Goal: Transaction & Acquisition: Purchase product/service

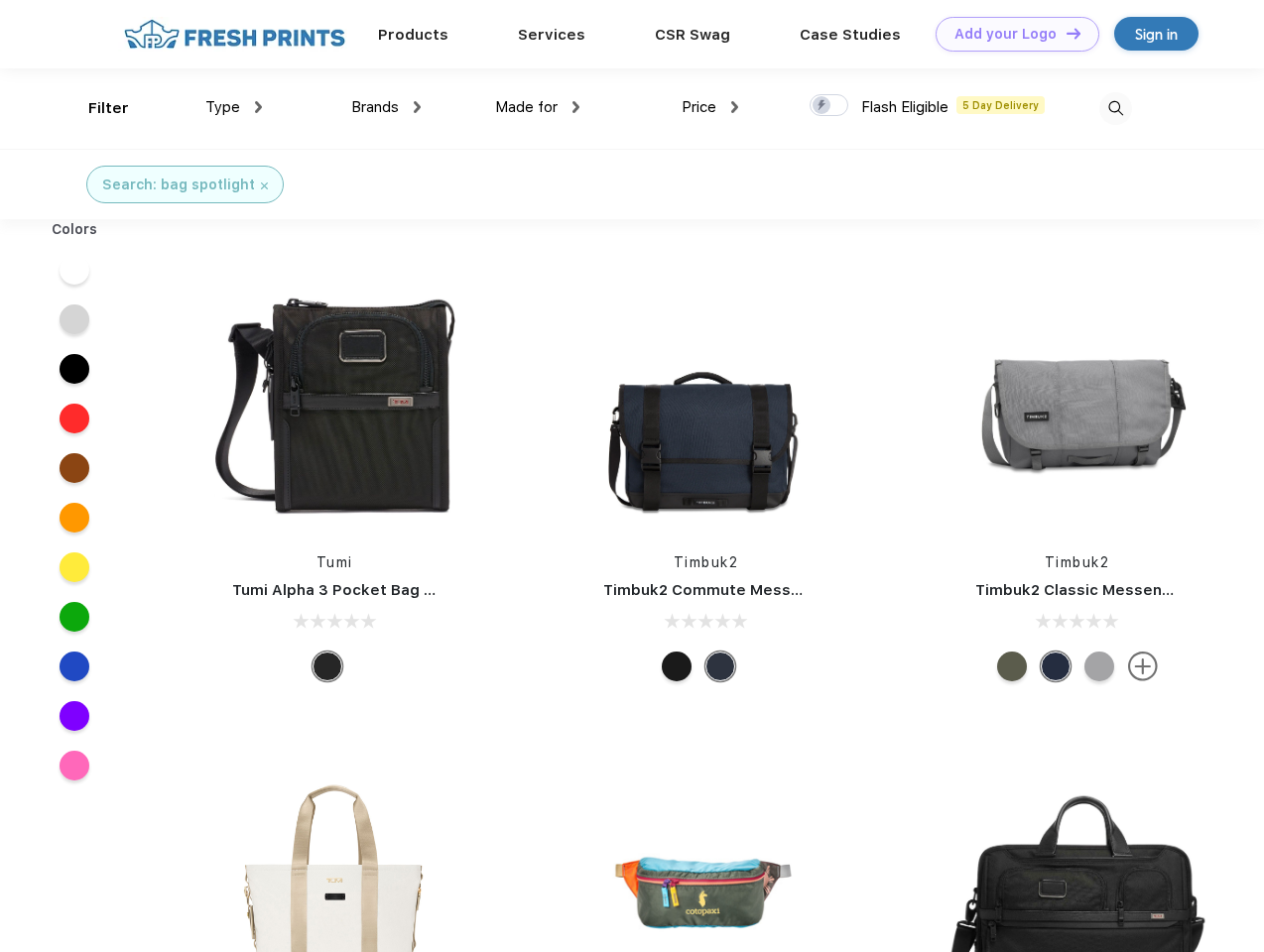
click at [1010, 34] on link "Add your Logo Design Tool" at bounding box center [1017, 34] width 164 height 35
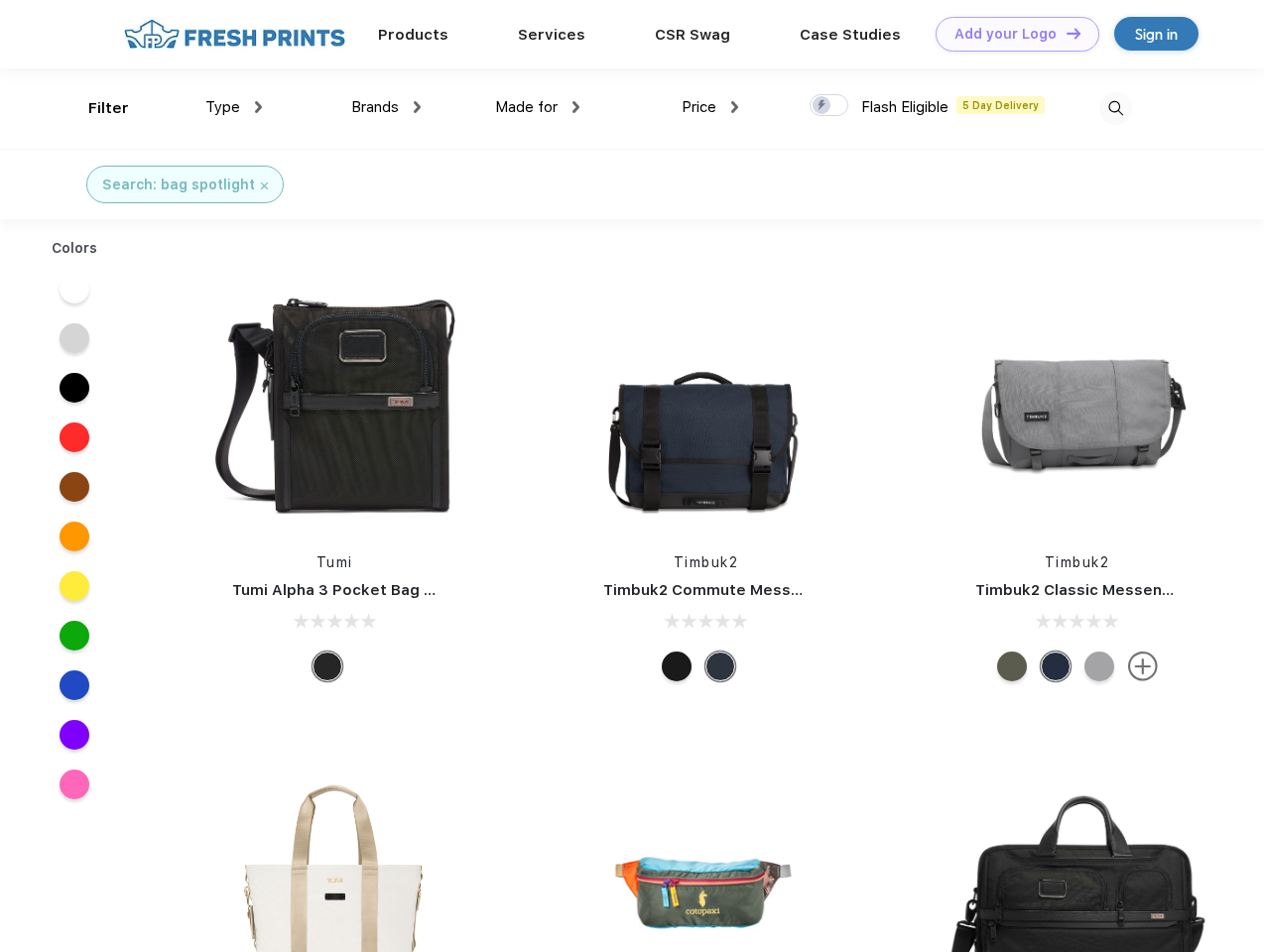
click at [0, 0] on div "Design Tool" at bounding box center [0, 0] width 0 height 0
click at [1064, 33] on link "Add your Logo Design Tool" at bounding box center [1017, 34] width 164 height 35
click at [95, 108] on div "Filter" at bounding box center [108, 108] width 41 height 23
click at [235, 107] on span "Type" at bounding box center [223, 107] width 35 height 18
click at [386, 107] on span "Brands" at bounding box center [375, 107] width 48 height 18
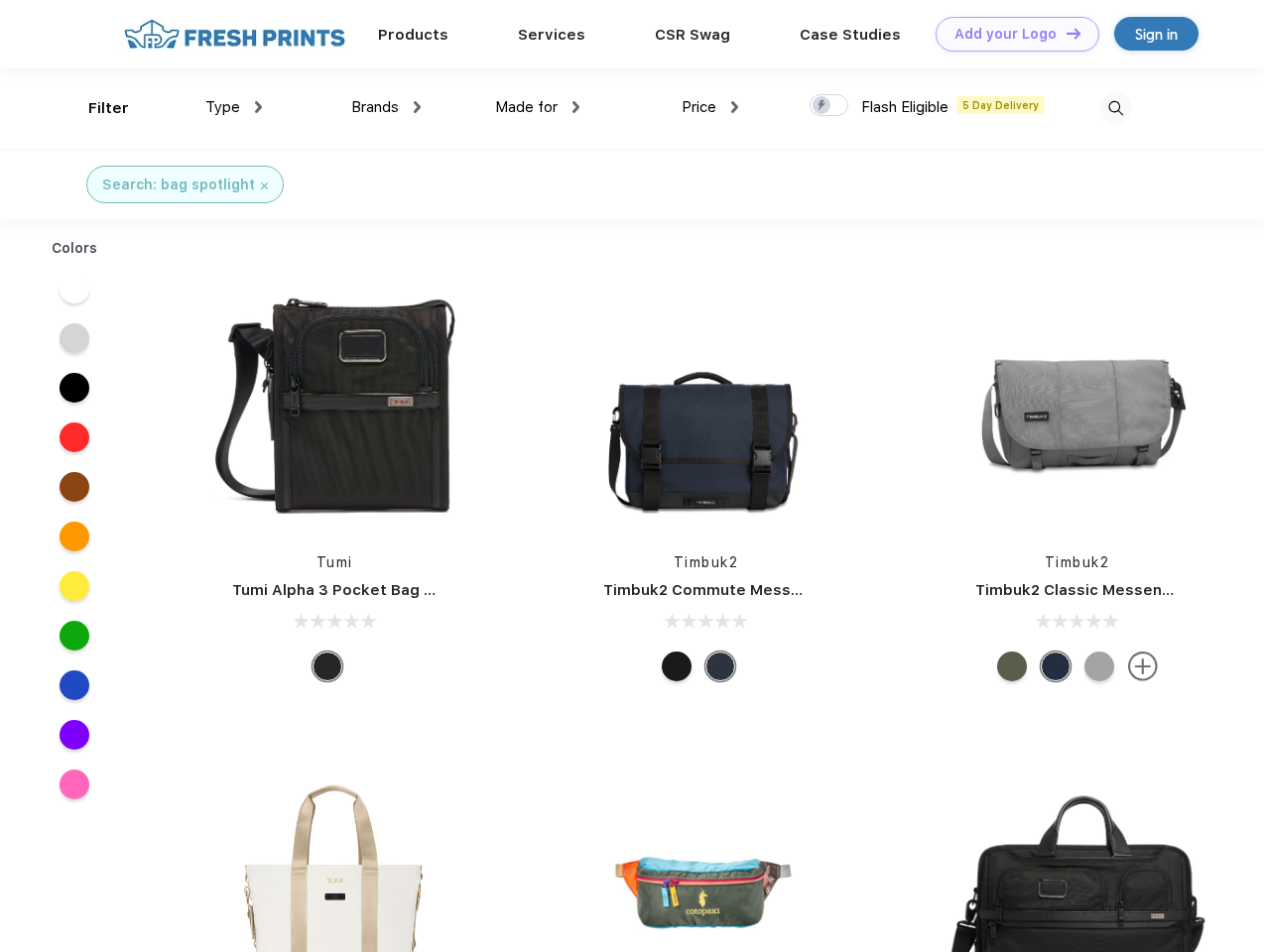
click at [538, 107] on span "Made for" at bounding box center [526, 107] width 63 height 18
click at [710, 107] on span "Price" at bounding box center [699, 107] width 35 height 18
click at [830, 106] on div at bounding box center [829, 105] width 39 height 22
click at [823, 106] on input "checkbox" at bounding box center [816, 99] width 13 height 13
click at [1115, 108] on img at bounding box center [1115, 108] width 33 height 33
